Goal: Task Accomplishment & Management: Complete application form

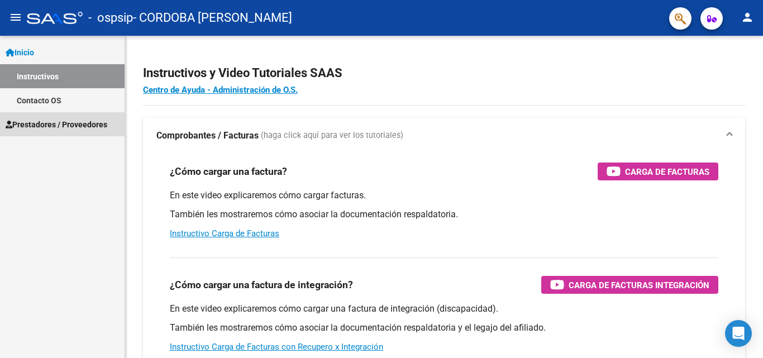
click at [61, 125] on span "Prestadores / Proveedores" at bounding box center [57, 124] width 102 height 12
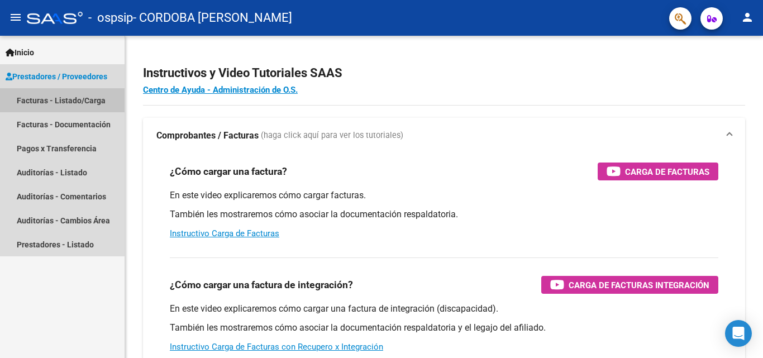
click at [86, 101] on link "Facturas - Listado/Carga" at bounding box center [62, 100] width 125 height 24
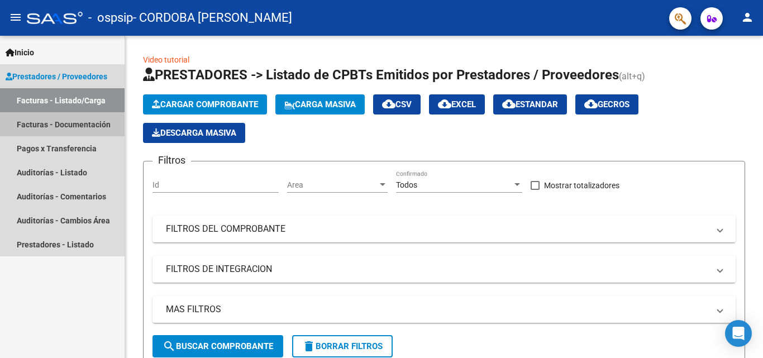
click at [44, 126] on link "Facturas - Documentación" at bounding box center [62, 124] width 125 height 24
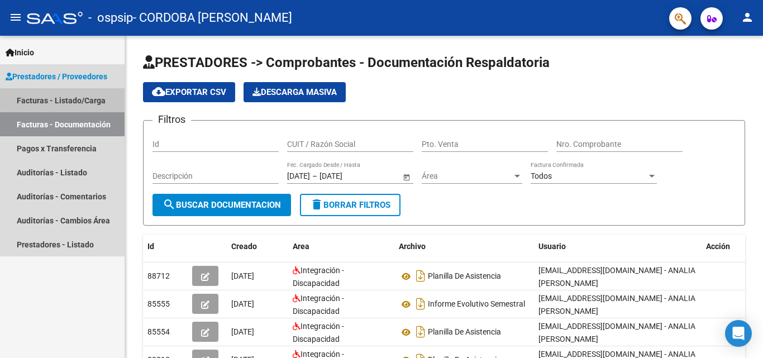
click at [64, 97] on link "Facturas - Listado/Carga" at bounding box center [62, 100] width 125 height 24
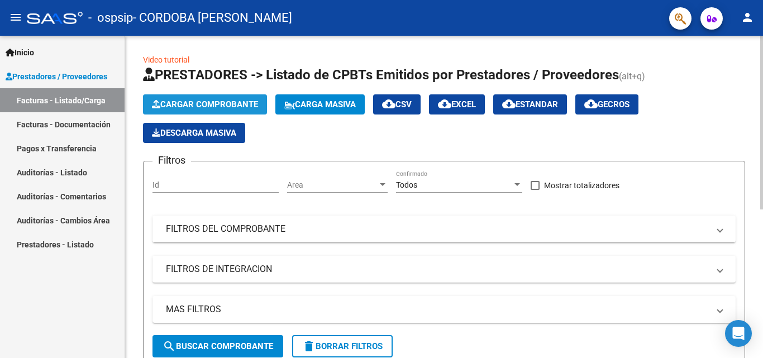
click at [234, 99] on span "Cargar Comprobante" at bounding box center [205, 104] width 106 height 10
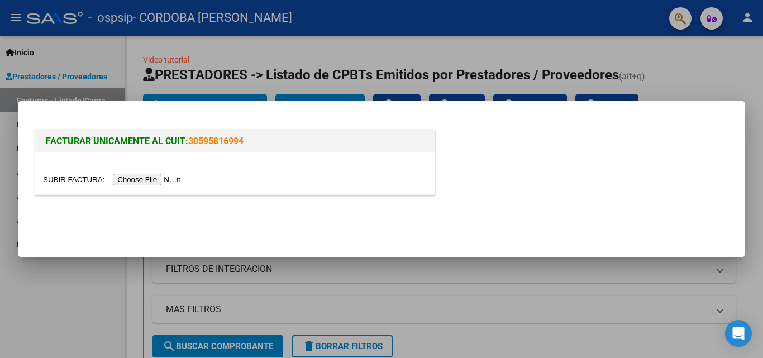
click at [166, 179] on input "file" at bounding box center [113, 180] width 141 height 12
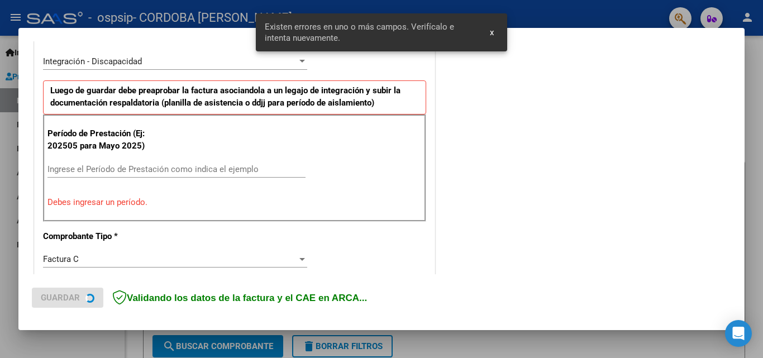
scroll to position [273, 0]
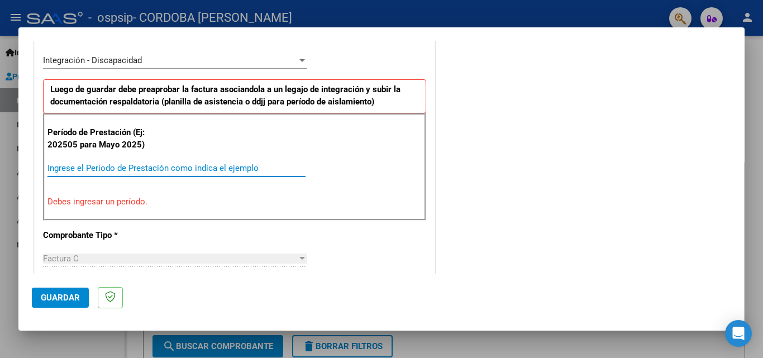
click at [97, 168] on input "Ingrese el Período de Prestación como indica el ejemplo" at bounding box center [176, 168] width 258 height 10
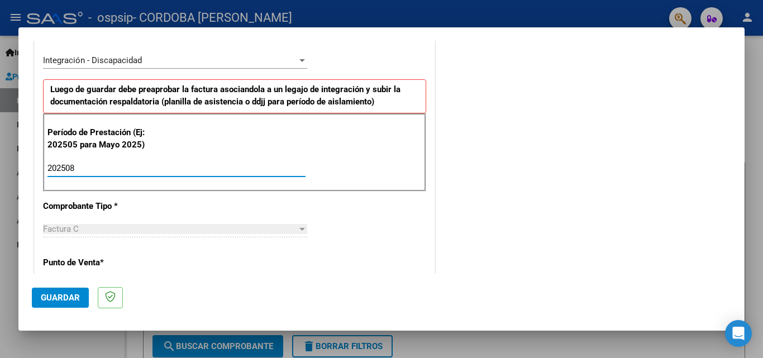
type input "202508"
click at [70, 299] on span "Guardar" at bounding box center [60, 298] width 39 height 10
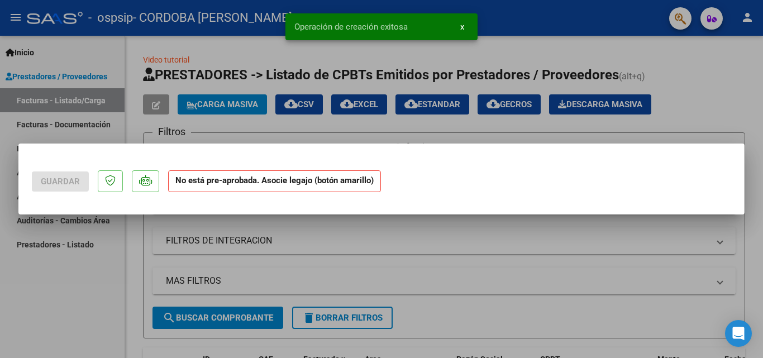
scroll to position [0, 0]
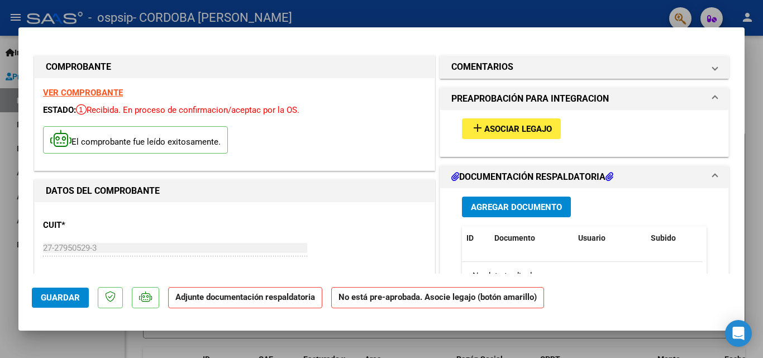
click at [612, 175] on icon at bounding box center [610, 176] width 8 height 9
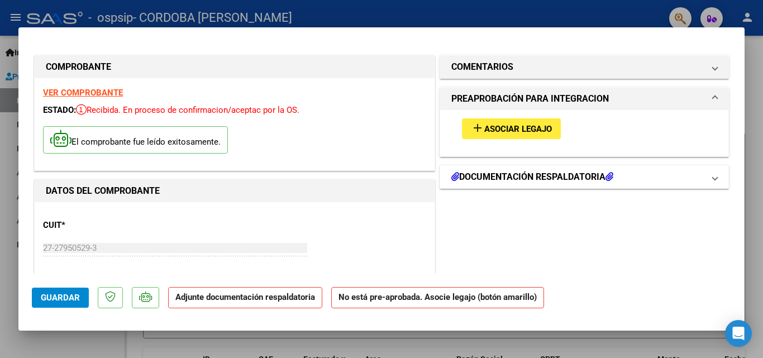
click at [612, 175] on icon at bounding box center [610, 176] width 8 height 9
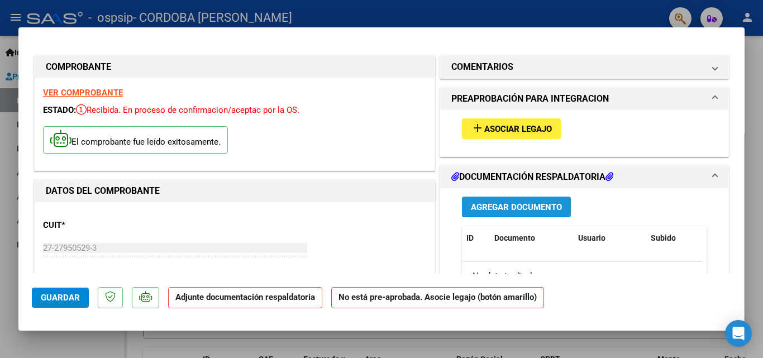
click at [522, 212] on span "Agregar Documento" at bounding box center [516, 207] width 91 height 10
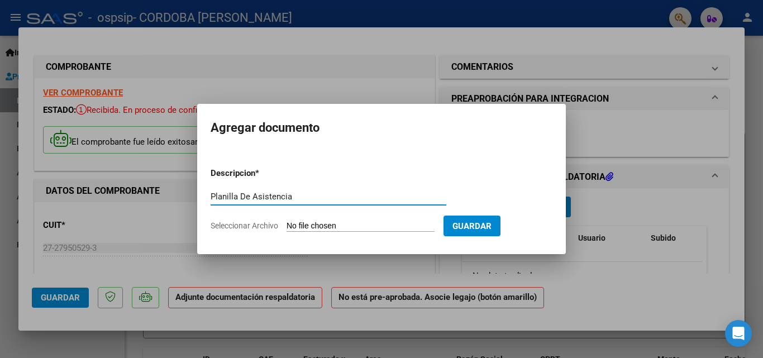
click at [244, 198] on input "Planilla De Asistencia" at bounding box center [329, 197] width 236 height 10
type input "Planilla de Asistencia"
click at [313, 223] on input "Seleccionar Archivo" at bounding box center [361, 226] width 148 height 11
type input "C:\fakepath\P Asistencia Agosto25 [PERSON_NAME].pdf"
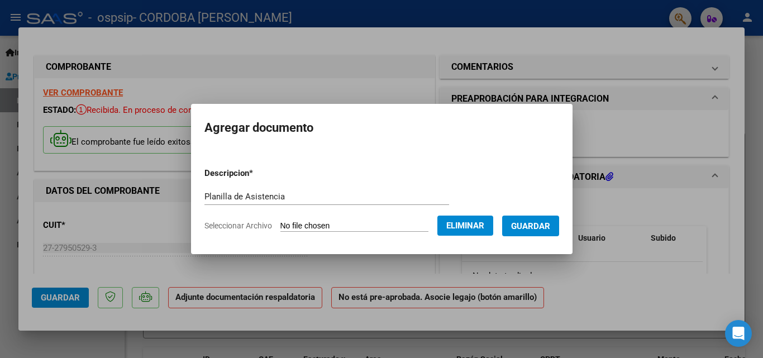
click at [547, 224] on span "Guardar" at bounding box center [530, 226] width 39 height 10
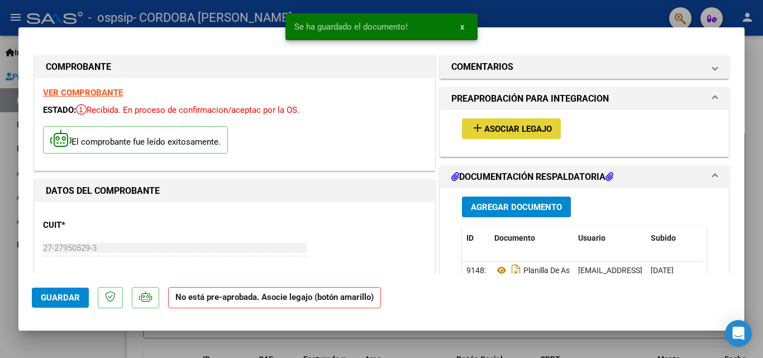
click at [475, 128] on mat-icon "add" at bounding box center [477, 127] width 13 height 13
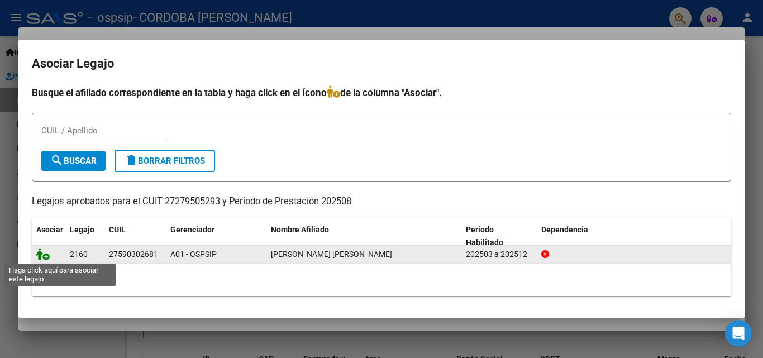
click at [48, 256] on icon at bounding box center [42, 254] width 13 height 12
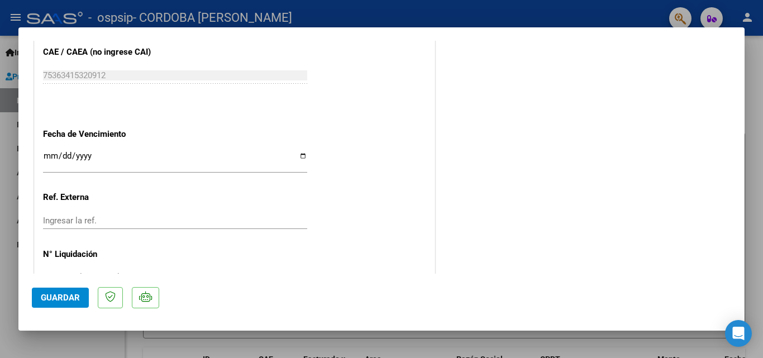
scroll to position [737, 0]
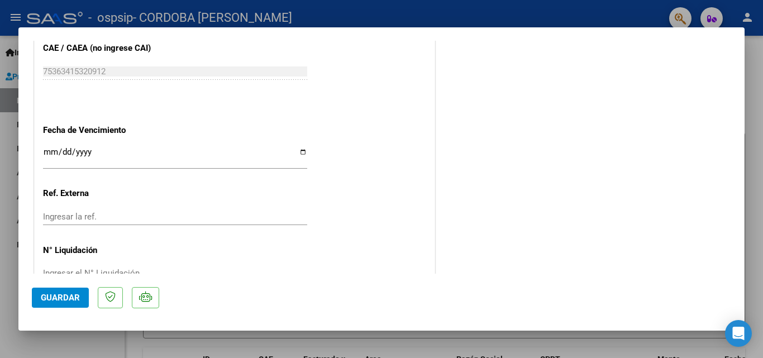
click at [71, 299] on span "Guardar" at bounding box center [60, 298] width 39 height 10
drag, startPoint x: 461, startPoint y: 30, endPoint x: 742, endPoint y: 89, distance: 287.3
click at [742, 89] on mat-dialog-container "COMPROBANTE VER COMPROBANTE ESTADO: Recibida. En proceso de confirmacion/acepta…" at bounding box center [381, 178] width 726 height 303
click at [757, 88] on div at bounding box center [381, 179] width 763 height 358
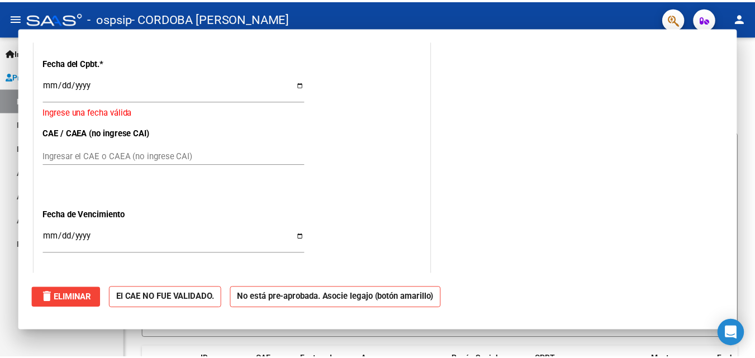
scroll to position [0, 0]
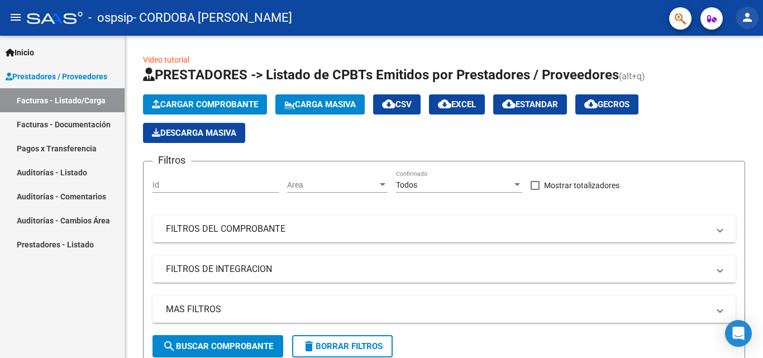
click at [753, 18] on mat-icon "person" at bounding box center [747, 17] width 13 height 13
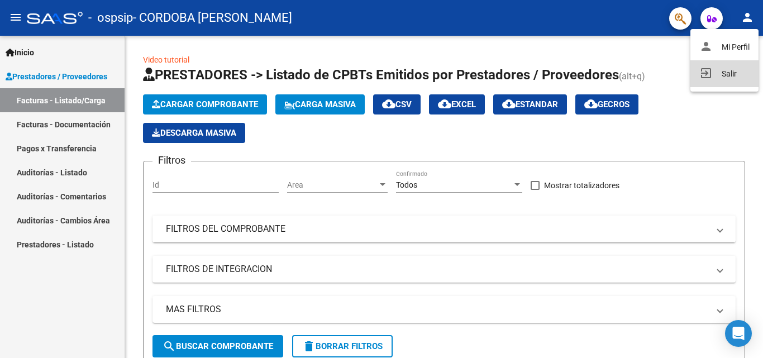
click at [721, 70] on button "exit_to_app Salir" at bounding box center [725, 73] width 68 height 27
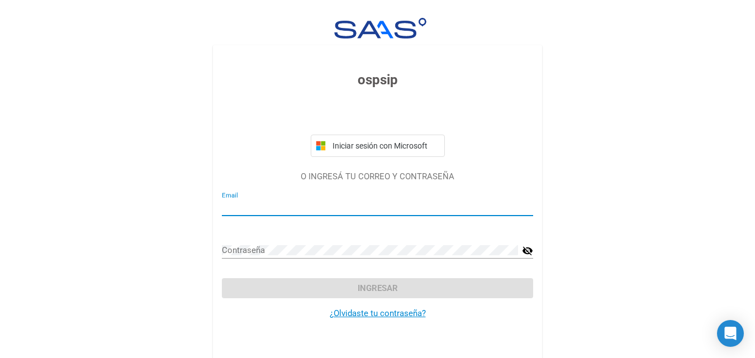
type input "[EMAIL_ADDRESS][DOMAIN_NAME]"
